Goal: Task Accomplishment & Management: Manage account settings

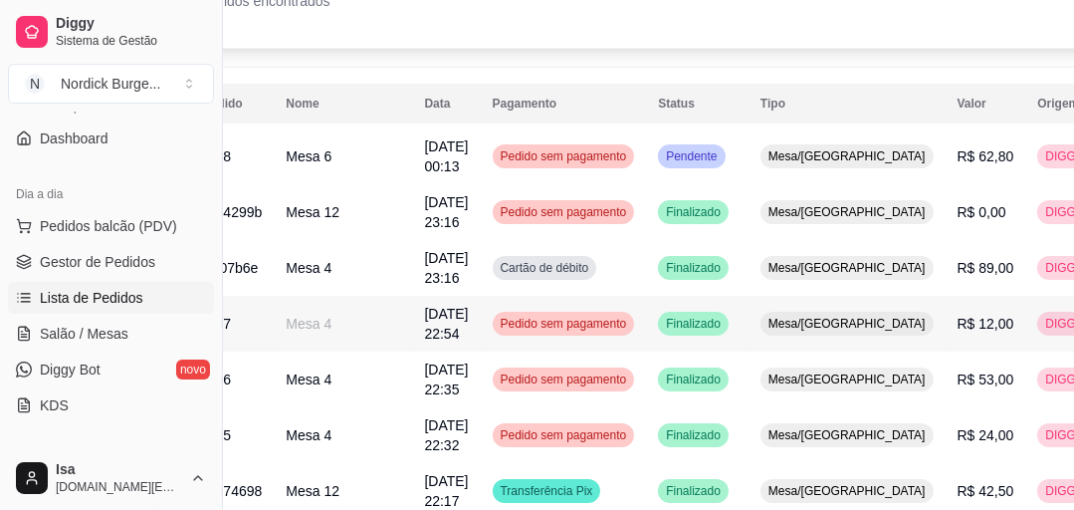
scroll to position [0, 95]
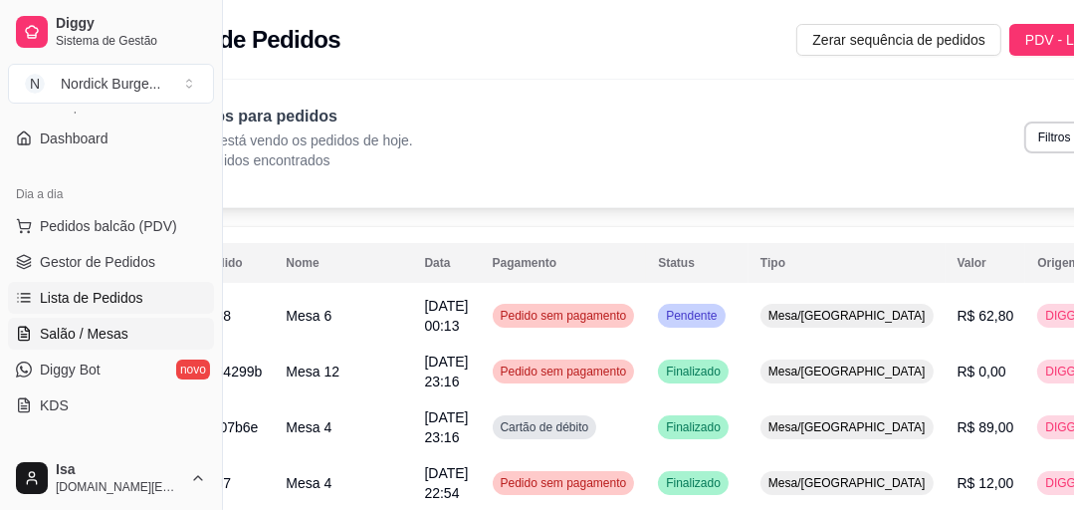
click at [63, 324] on span "Salão / Mesas" at bounding box center [84, 333] width 89 height 20
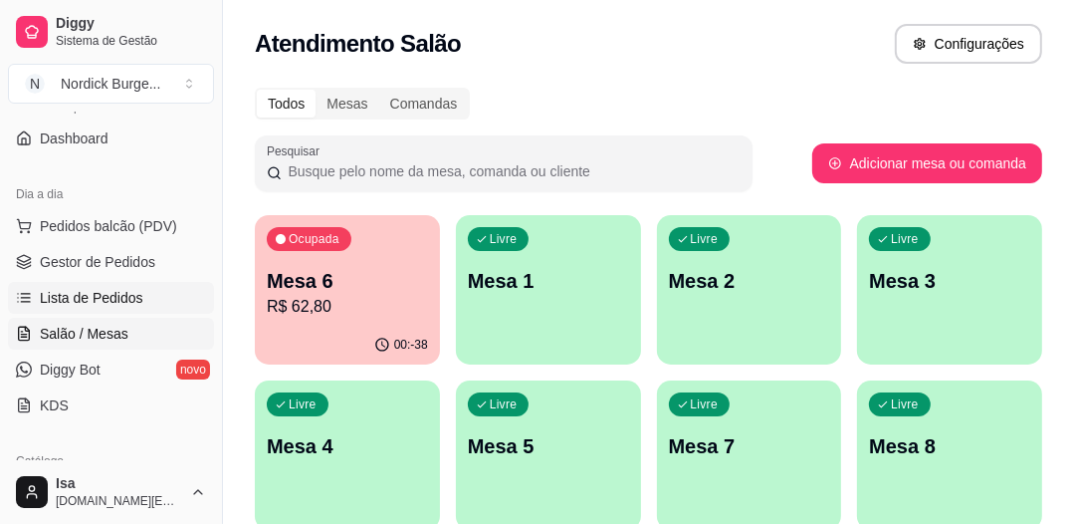
click at [63, 288] on span "Lista de Pedidos" at bounding box center [92, 298] width 104 height 20
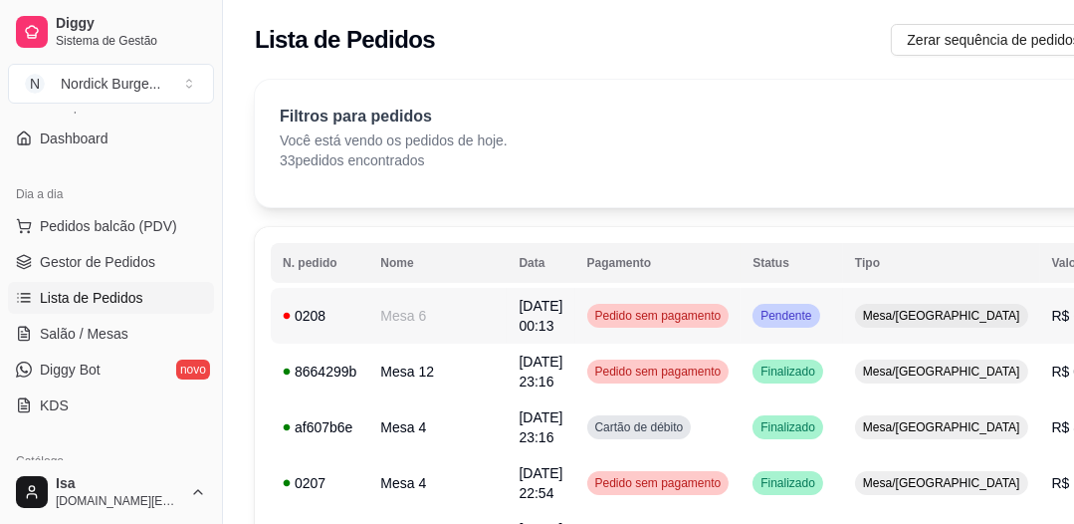
click at [343, 312] on div "0208" at bounding box center [320, 316] width 74 height 20
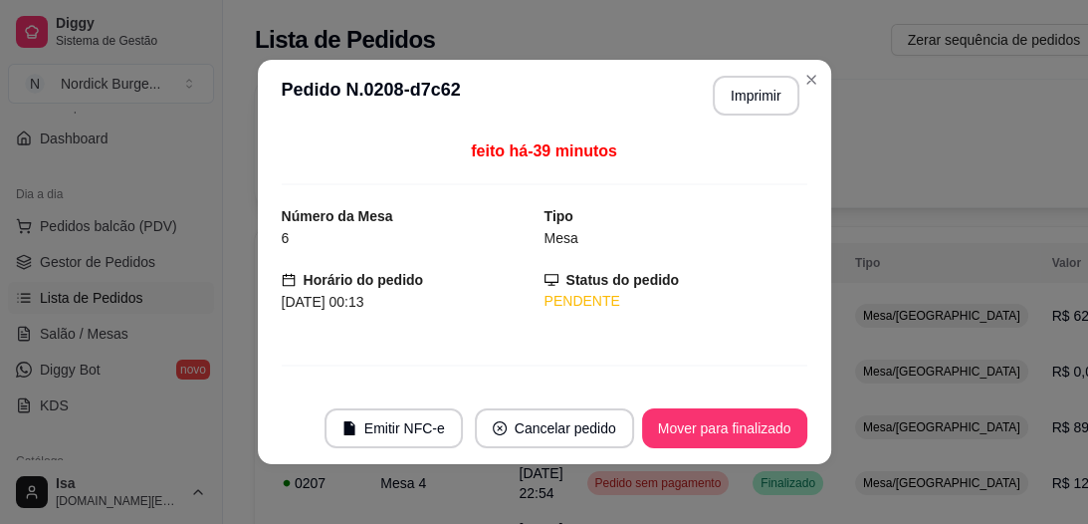
scroll to position [280, 0]
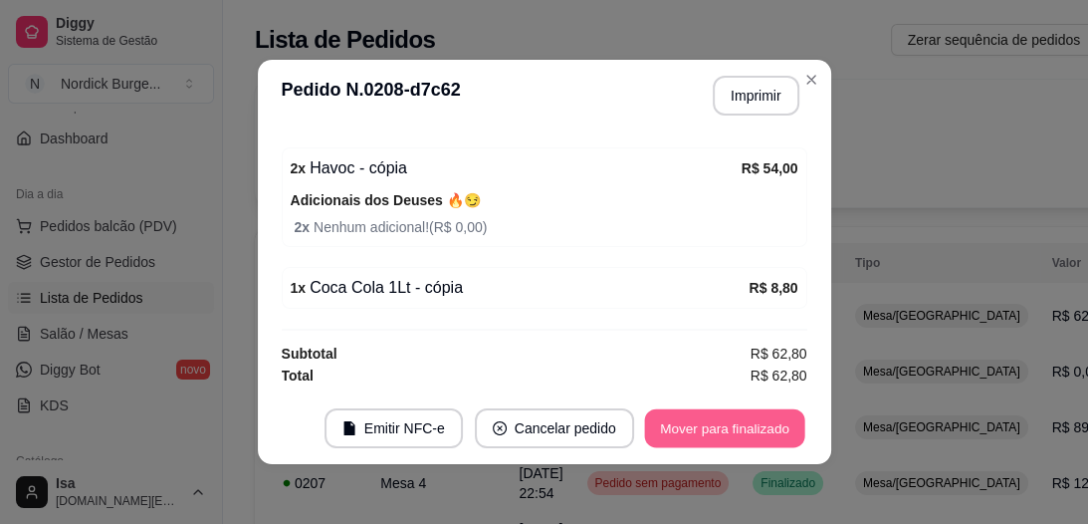
click at [705, 426] on button "Mover para finalizado" at bounding box center [724, 428] width 160 height 39
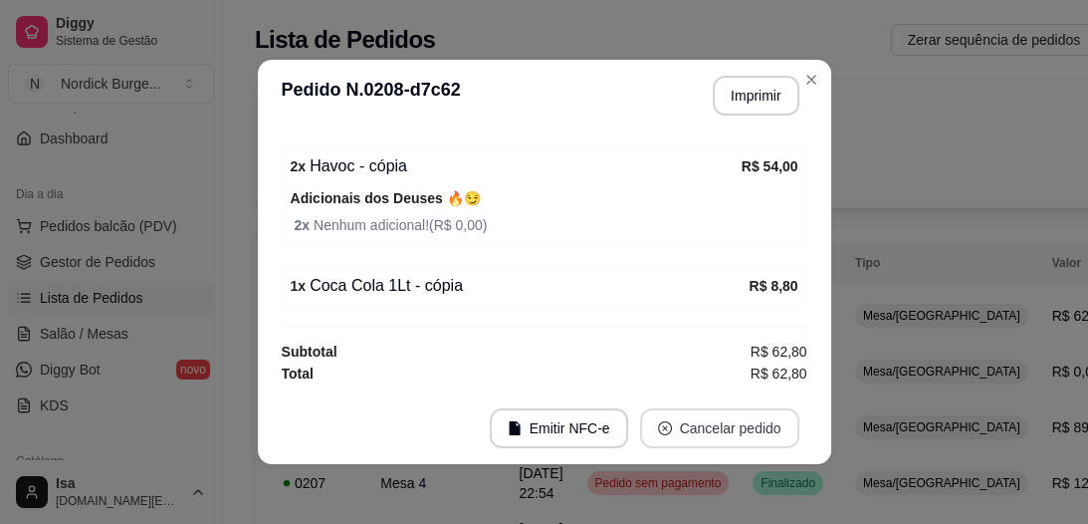
scroll to position [215, 0]
click at [738, 87] on button "Imprimir" at bounding box center [756, 96] width 84 height 39
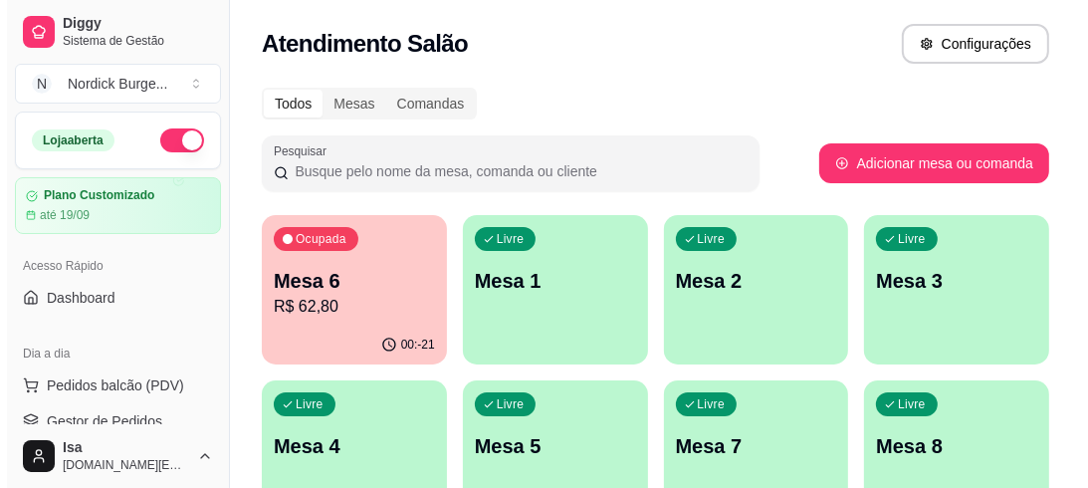
scroll to position [159, 0]
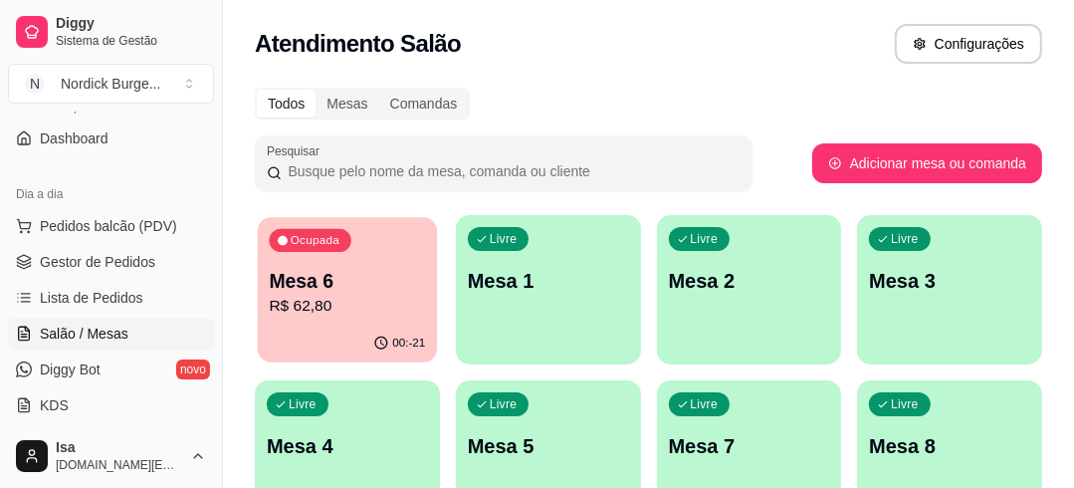
click at [373, 281] on p "Mesa 6" at bounding box center [347, 281] width 156 height 27
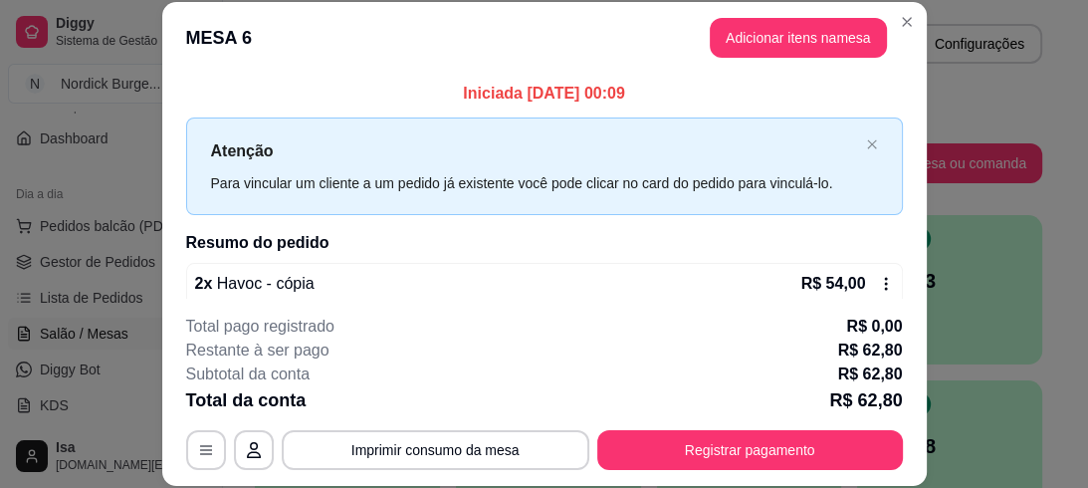
scroll to position [235, 0]
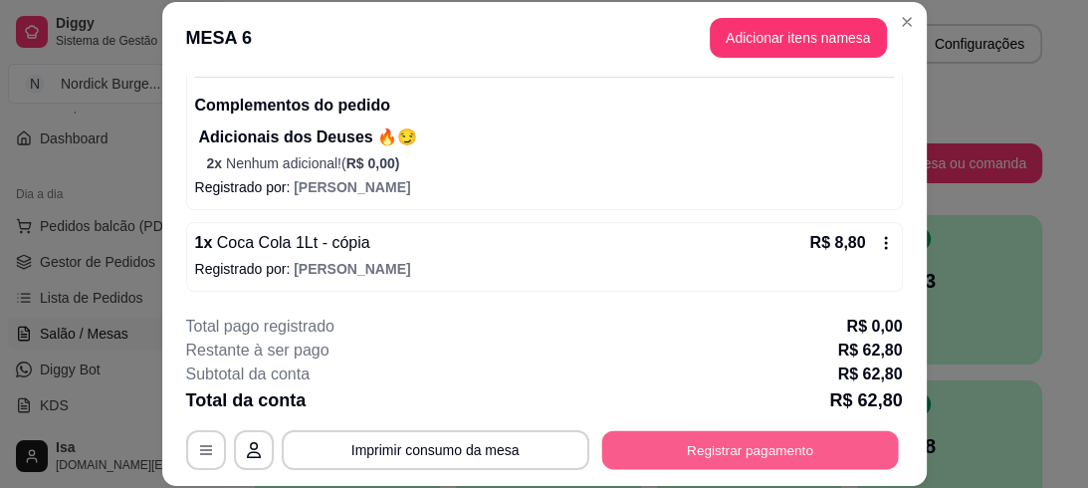
click at [654, 454] on button "Registrar pagamento" at bounding box center [749, 449] width 297 height 39
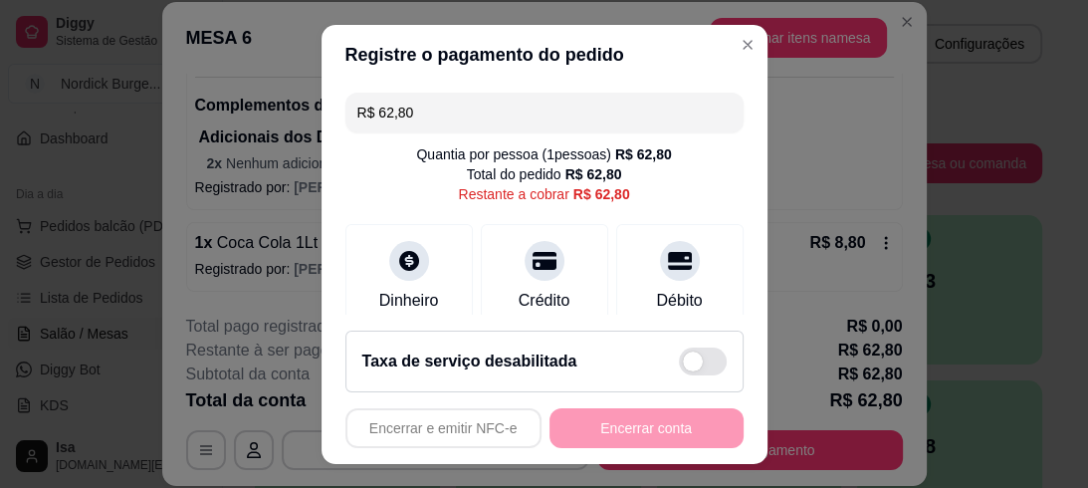
scroll to position [159, 0]
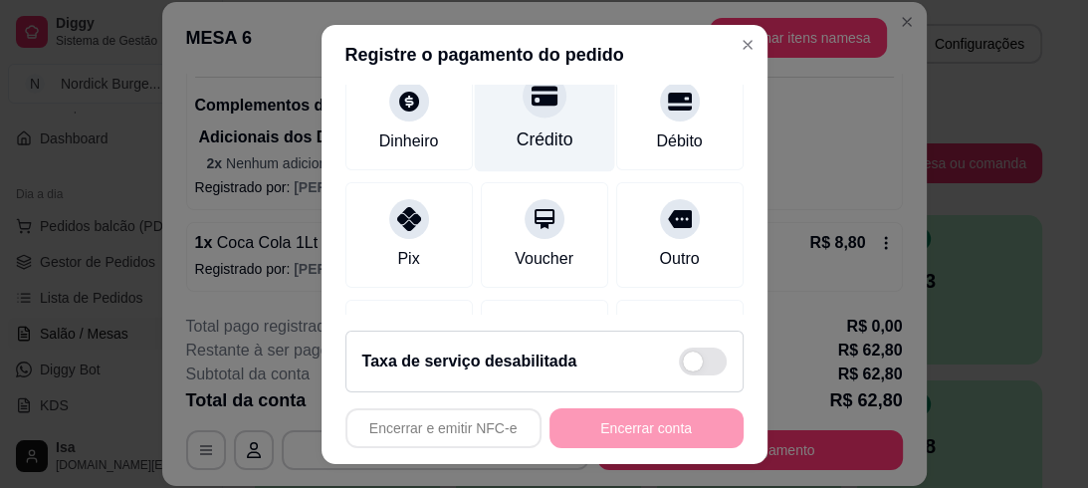
click at [508, 121] on div "Crédito" at bounding box center [544, 113] width 140 height 116
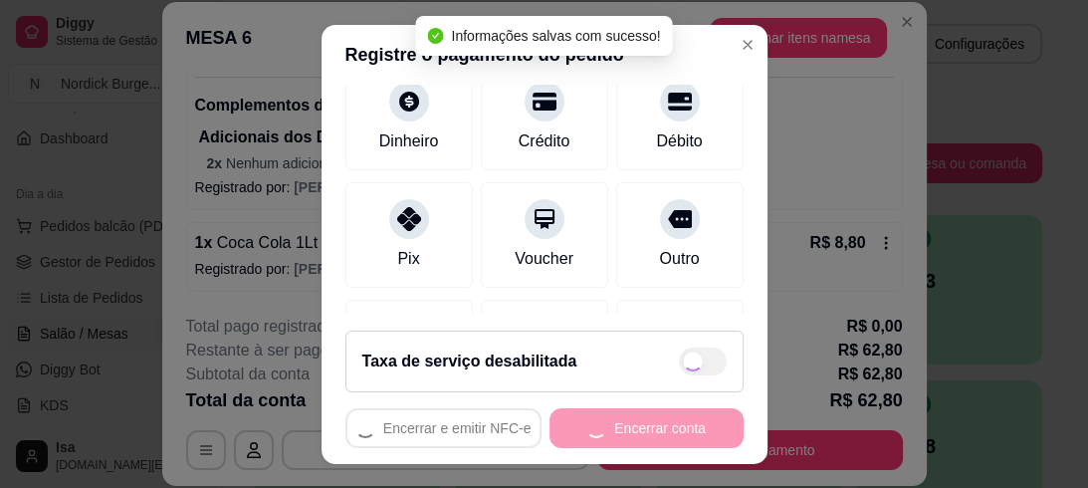
type input "R$ 0,00"
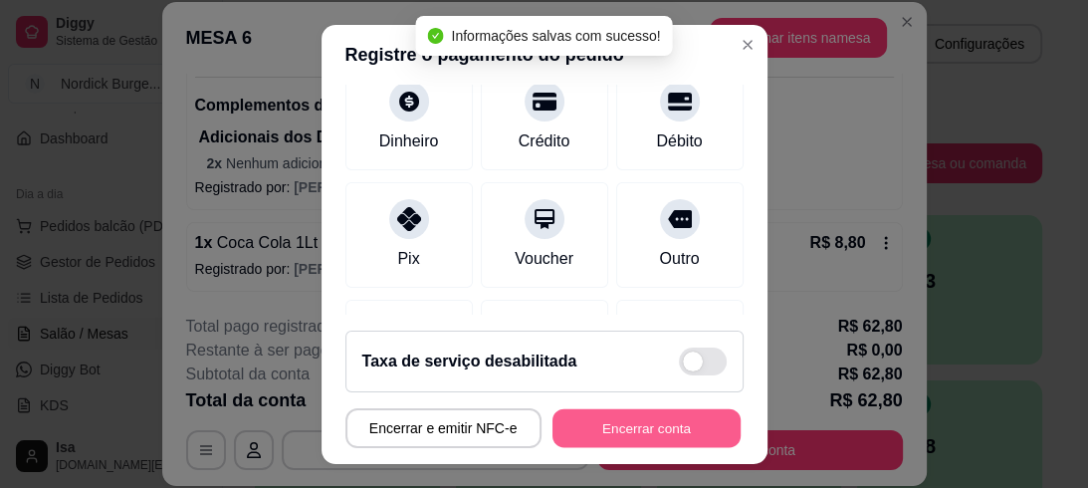
click at [655, 431] on button "Encerrar conta" at bounding box center [646, 427] width 188 height 39
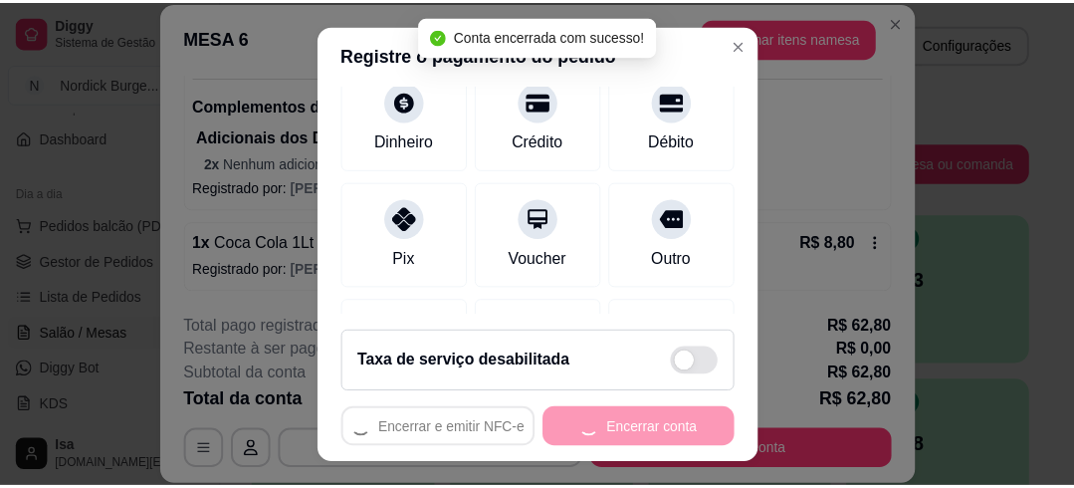
scroll to position [0, 0]
